Goal: Communication & Community: Participate in discussion

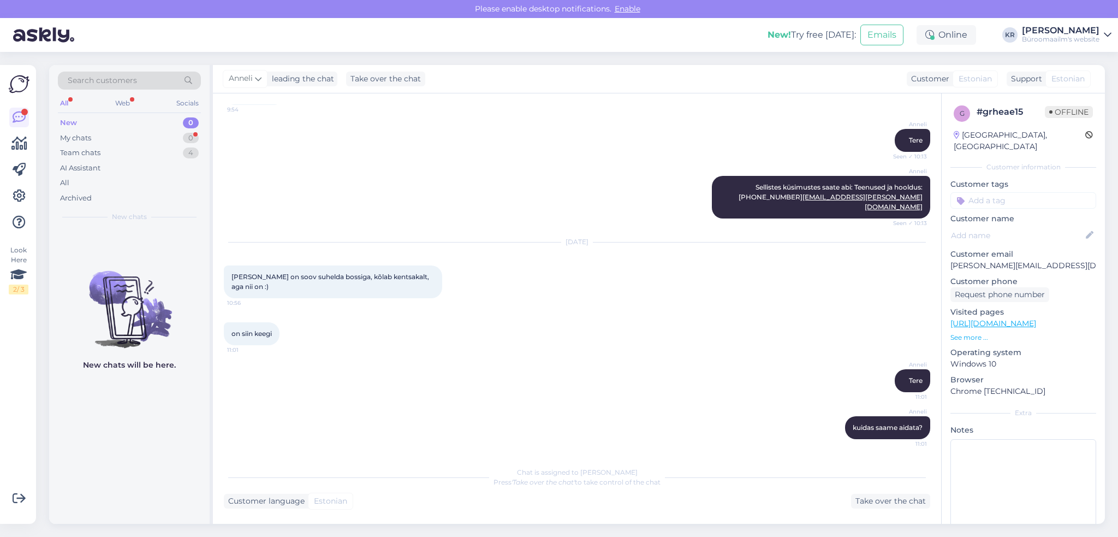
scroll to position [156, 0]
click at [74, 200] on div "Archived" at bounding box center [76, 198] width 32 height 11
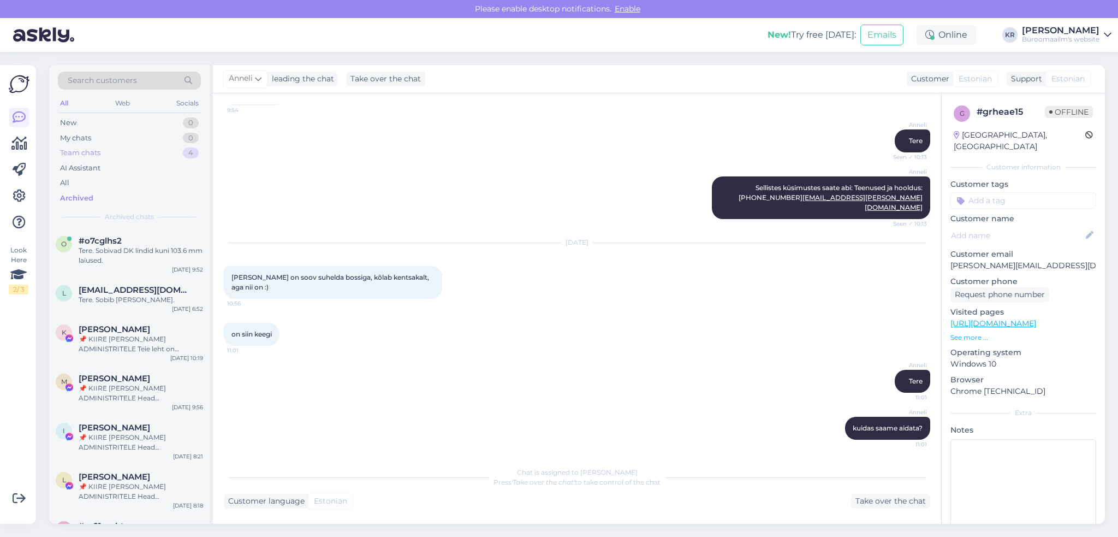
click at [79, 147] on div "Team chats" at bounding box center [80, 152] width 40 height 11
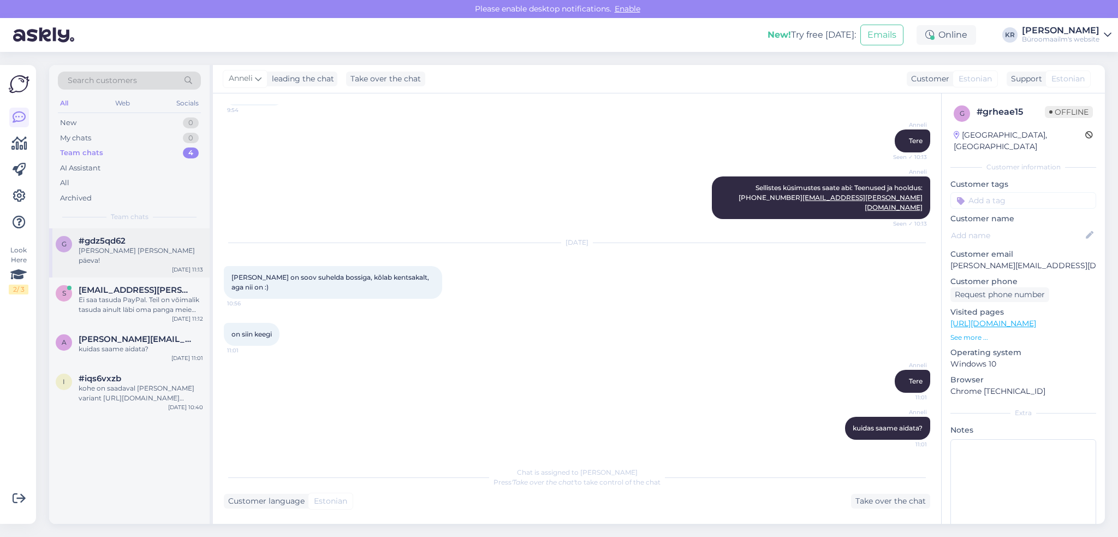
click at [87, 239] on span "#gdz5qd62" at bounding box center [102, 241] width 47 height 10
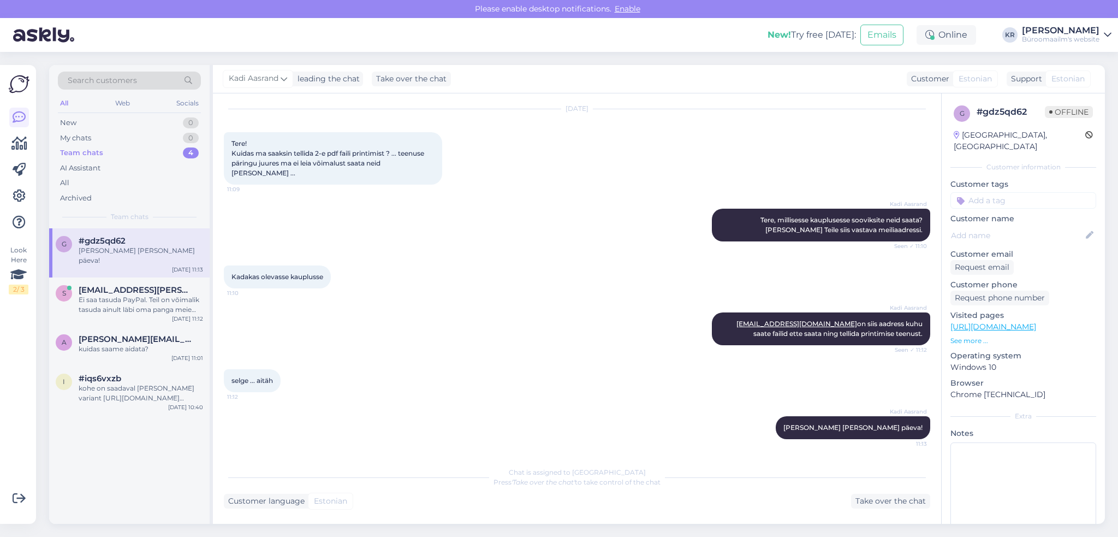
scroll to position [20, 0]
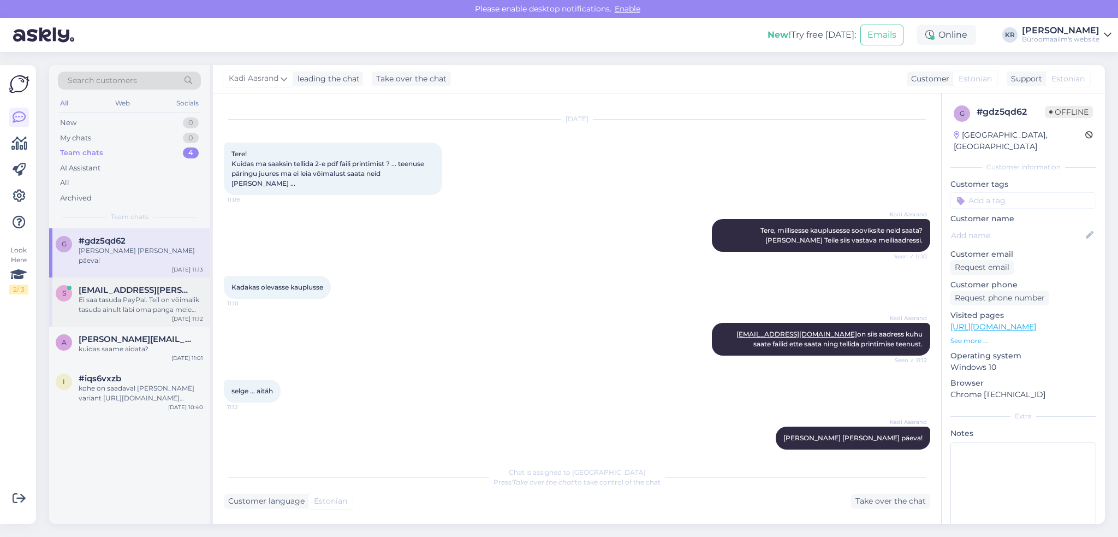
click at [150, 295] on div "Ei saa tasuda PayPal. Teil on võimalik tasuda ainult läbi oma panga meie arveld…" at bounding box center [141, 305] width 124 height 20
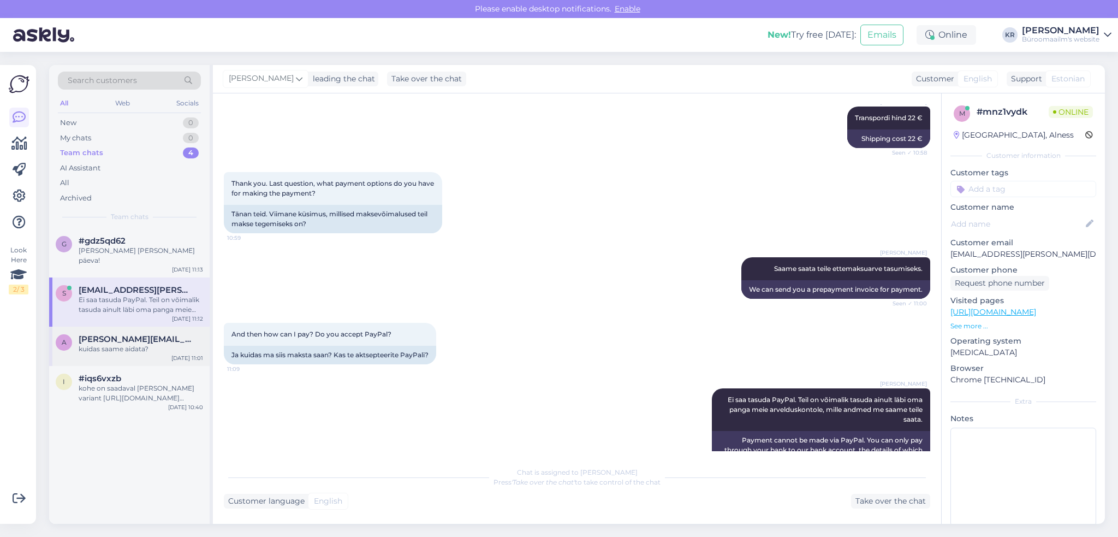
click at [144, 344] on div "kuidas saame aidata?" at bounding box center [141, 349] width 124 height 10
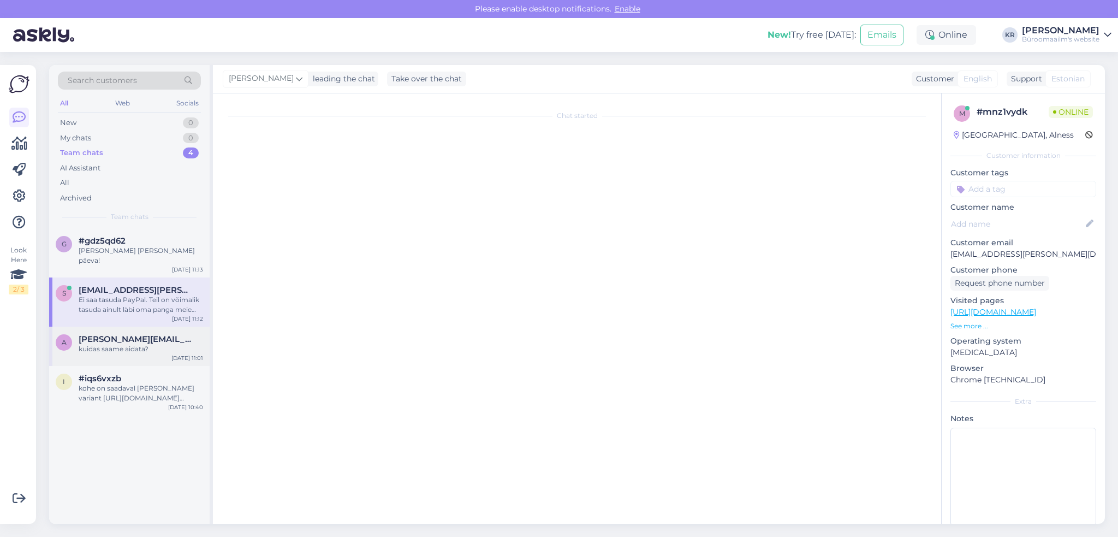
scroll to position [157, 0]
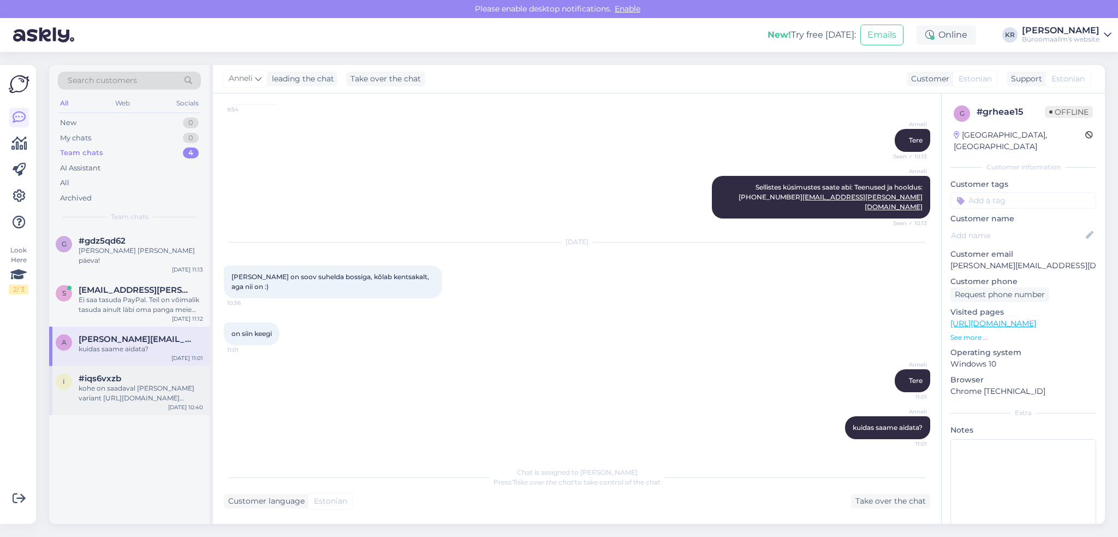
click at [139, 383] on div "kohe on saadaval [PERSON_NAME] variant [URL][DOMAIN_NAME][PERSON_NAME]" at bounding box center [141, 393] width 124 height 20
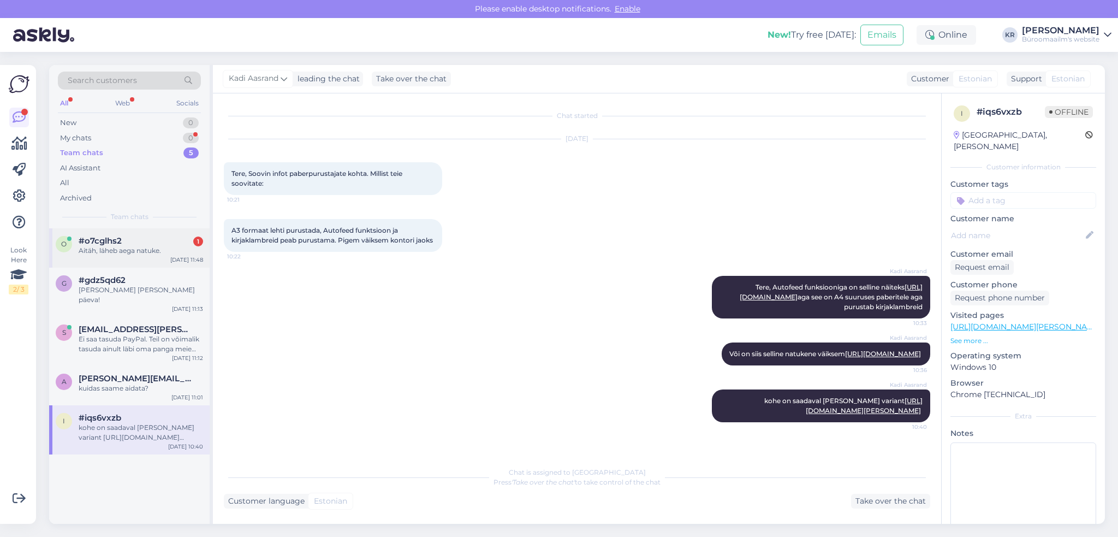
click at [138, 244] on div "#o7cglhs2 1" at bounding box center [141, 241] width 124 height 10
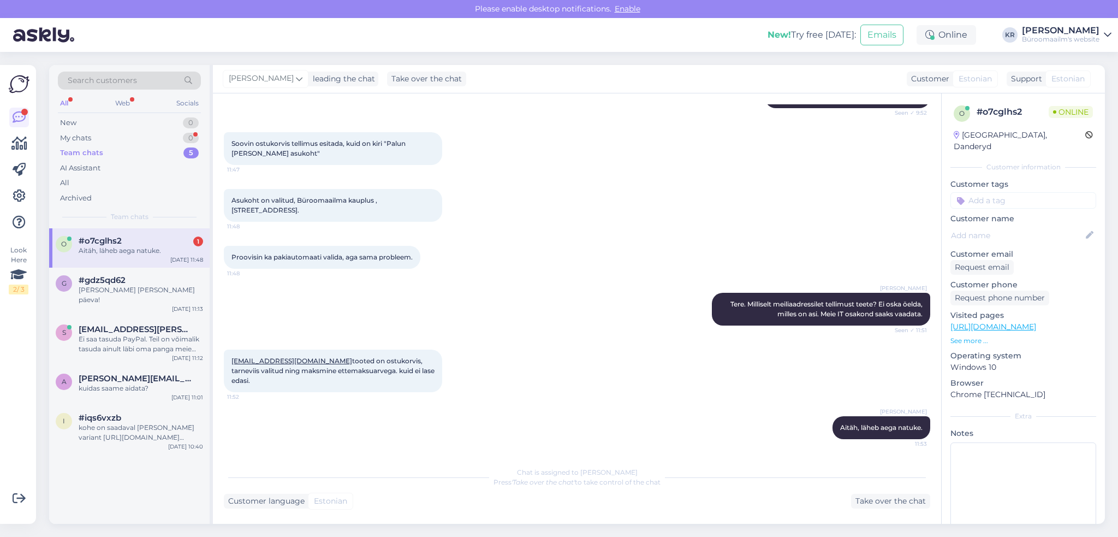
scroll to position [666, 0]
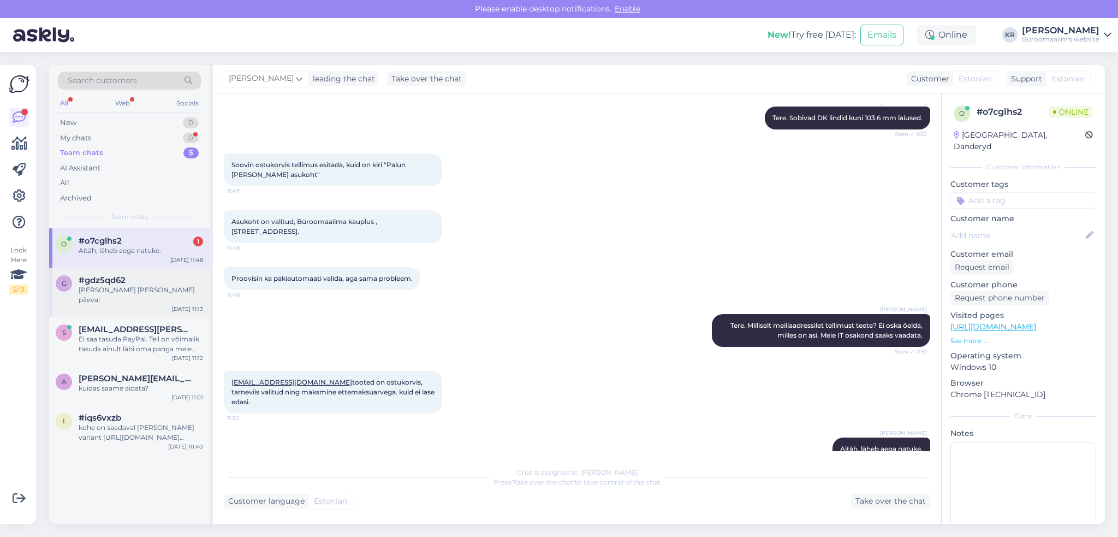
click at [163, 300] on div "g #gdz5qd62 [PERSON_NAME] [PERSON_NAME] päeva! [DATE] 11:13" at bounding box center [129, 291] width 160 height 49
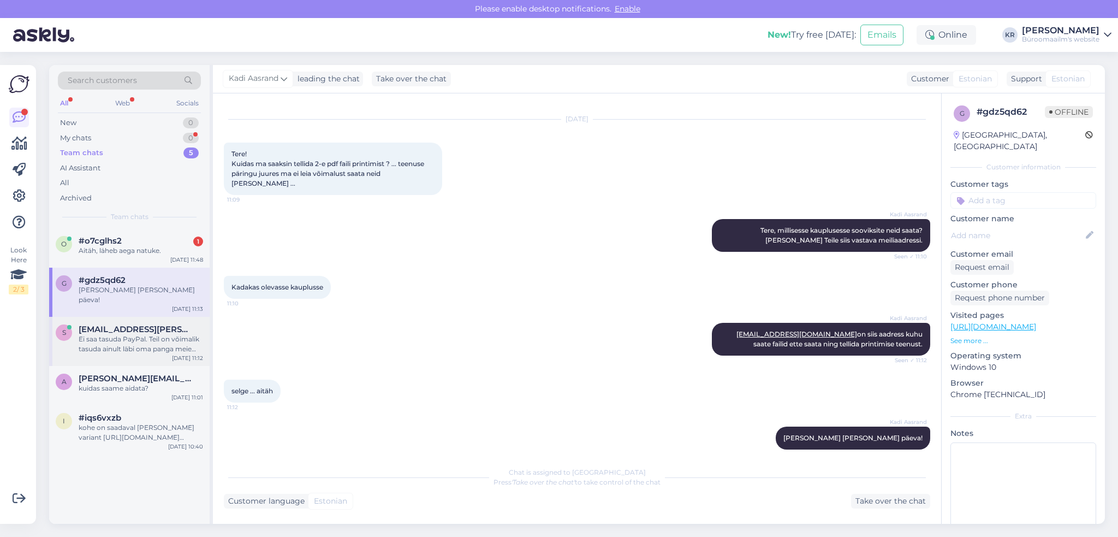
click at [132, 334] on div "Ei saa tasuda PayPal. Teil on võimalik tasuda ainult läbi oma panga meie arveld…" at bounding box center [141, 344] width 124 height 20
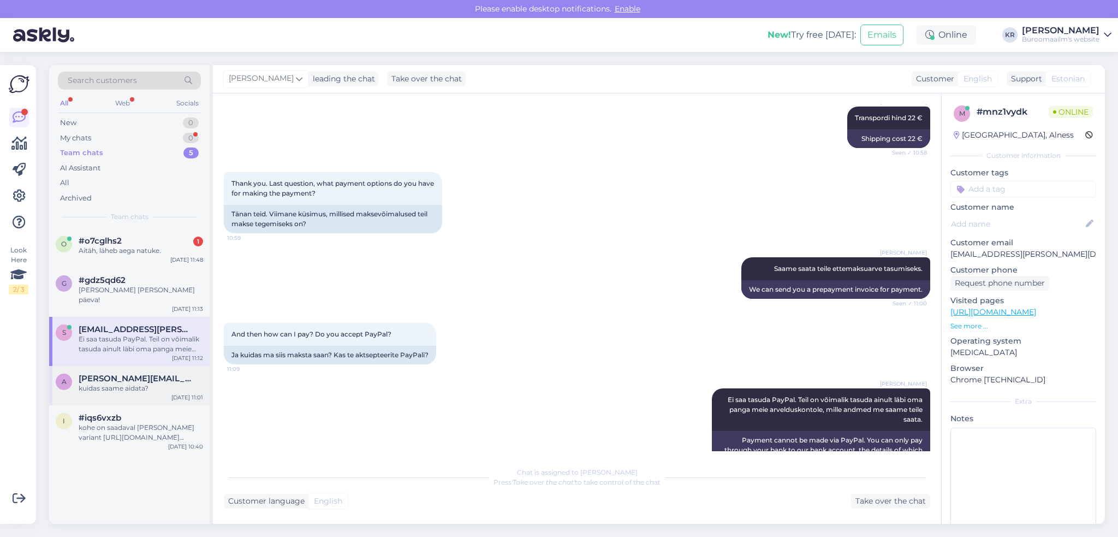
click at [136, 373] on span "[PERSON_NAME][EMAIL_ADDRESS][DOMAIN_NAME]" at bounding box center [136, 378] width 114 height 10
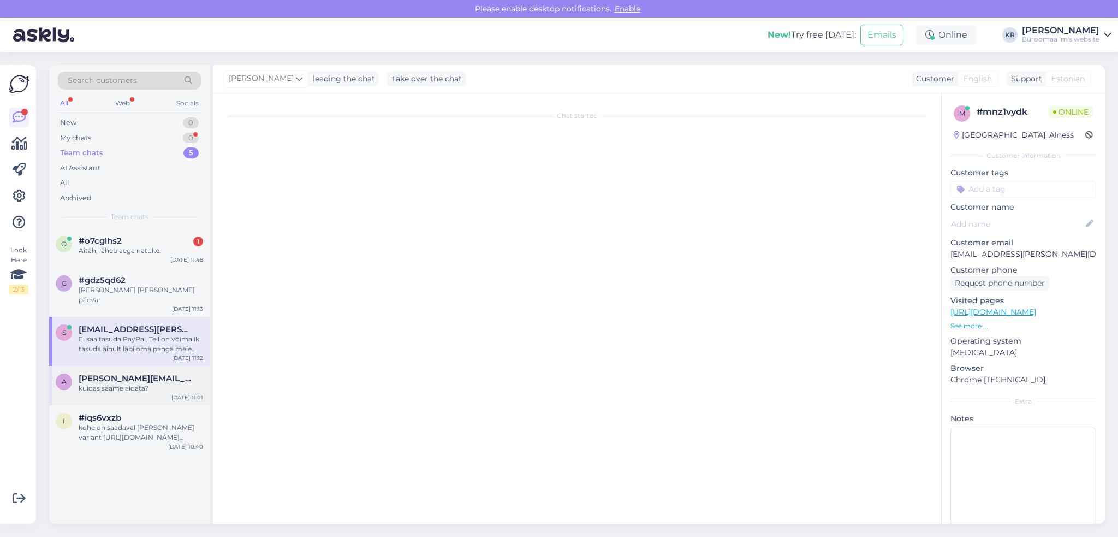
scroll to position [157, 0]
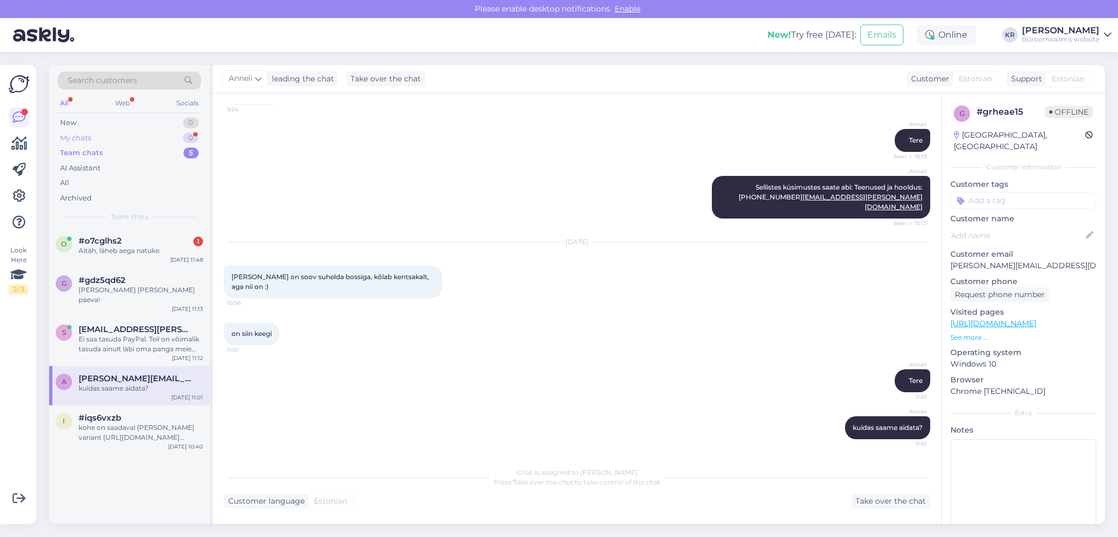
click at [131, 130] on div "My chats 0" at bounding box center [129, 137] width 143 height 15
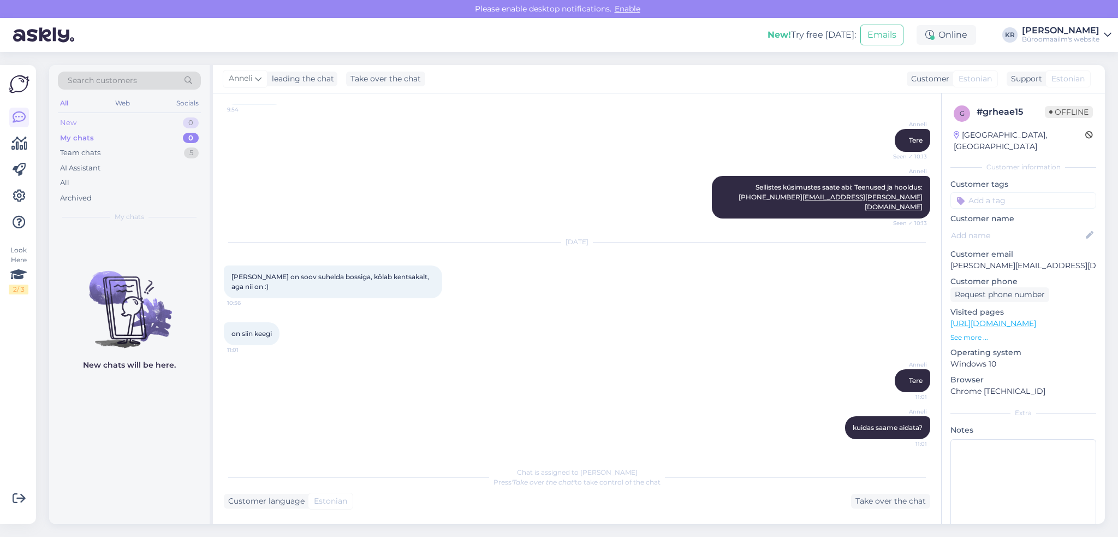
click at [129, 118] on div "New 0" at bounding box center [129, 122] width 143 height 15
click at [87, 199] on div "Archived" at bounding box center [76, 198] width 32 height 11
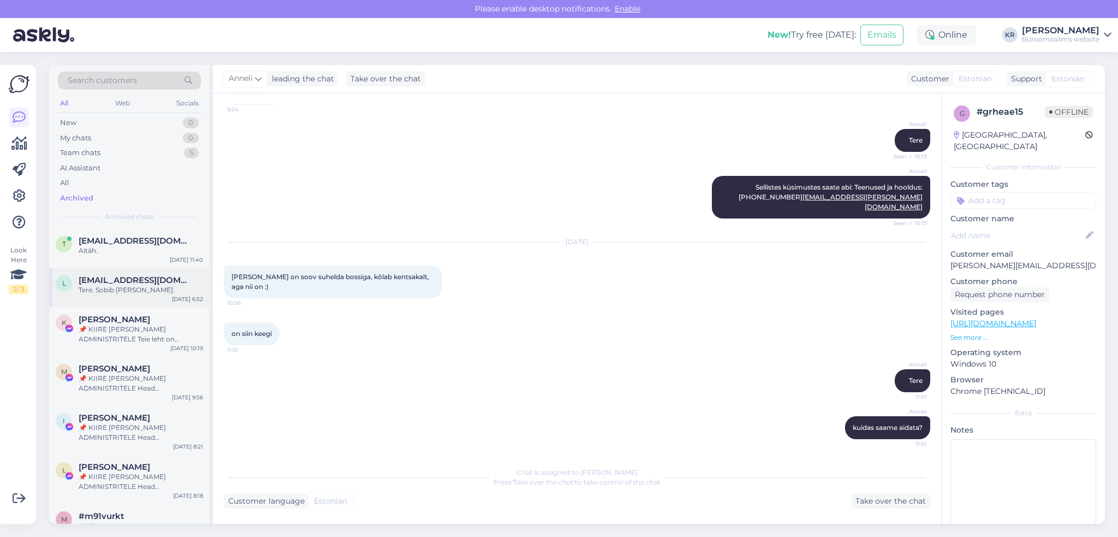
click at [103, 285] on div "Tere. Sobib [PERSON_NAME]." at bounding box center [141, 290] width 124 height 10
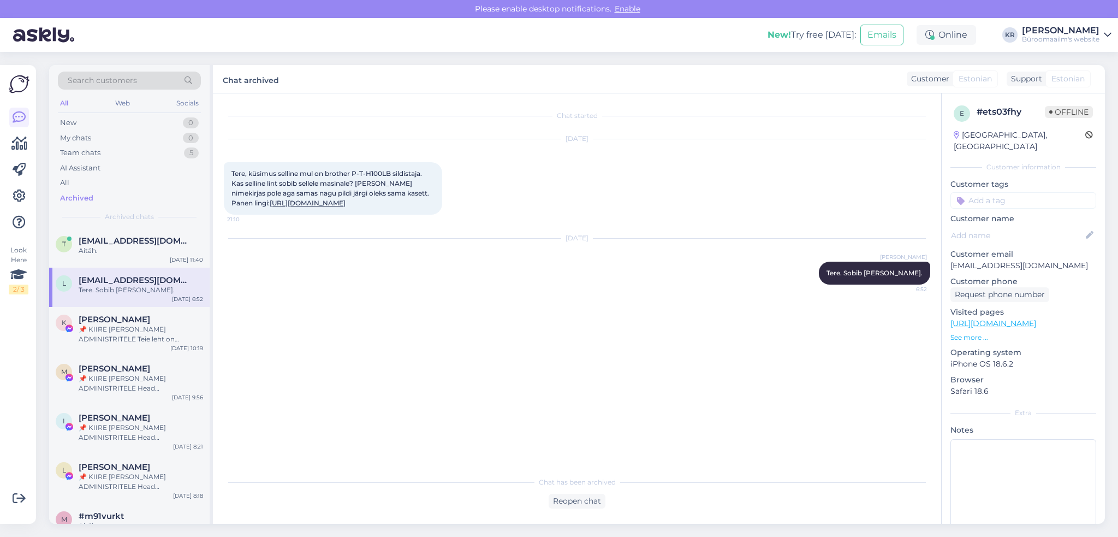
scroll to position [0, 0]
click at [107, 249] on div "Aitäh." at bounding box center [141, 251] width 124 height 10
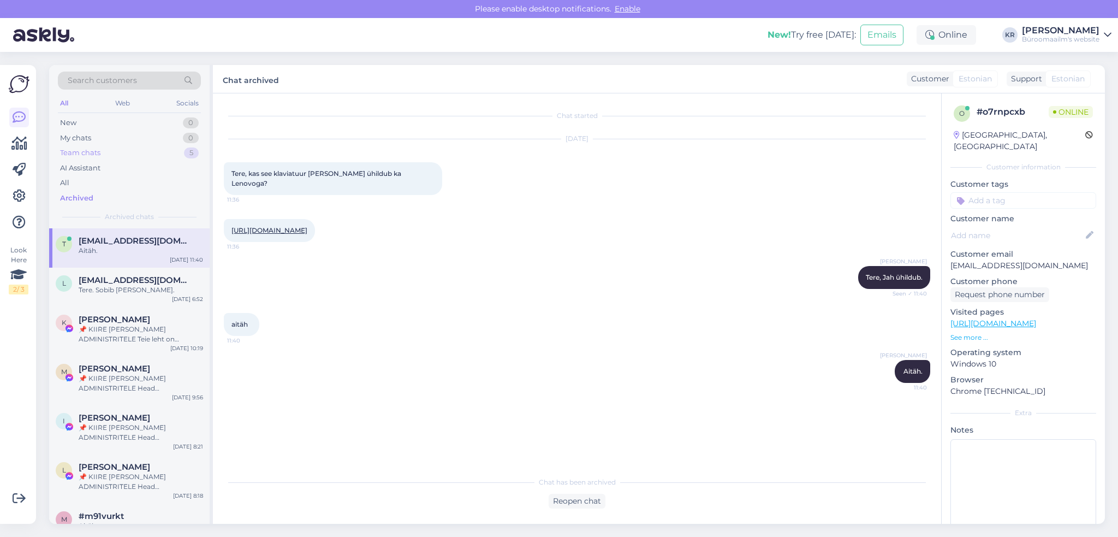
click at [85, 154] on div "Team chats" at bounding box center [80, 152] width 40 height 11
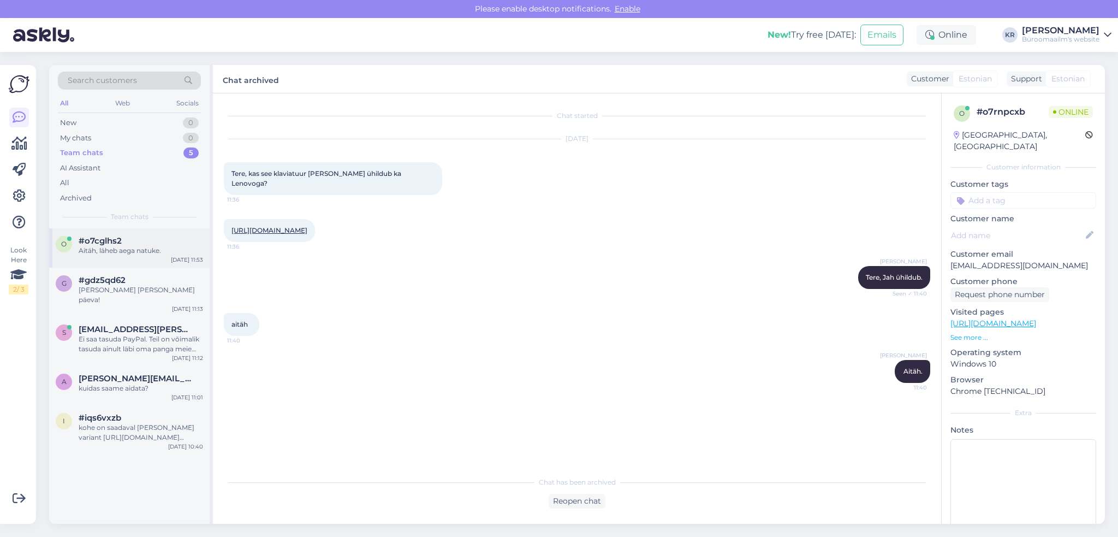
click at [109, 255] on div "Aitäh, läheb aega natuke." at bounding box center [141, 251] width 124 height 10
